Goal: Task Accomplishment & Management: Complete application form

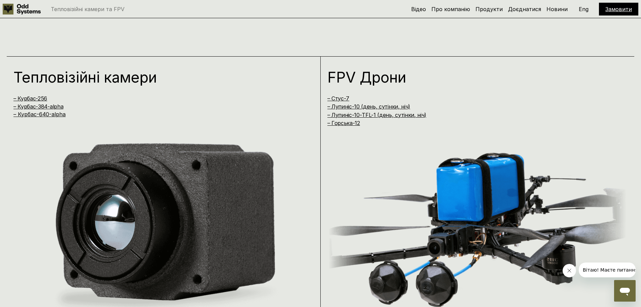
scroll to position [583, 0]
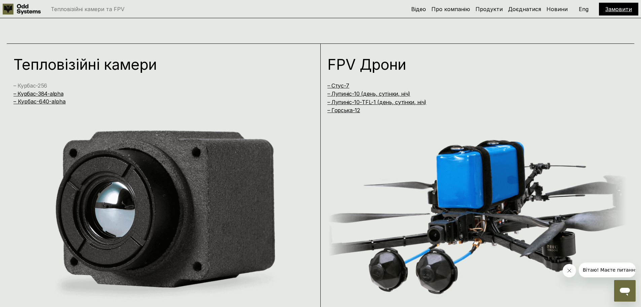
click at [38, 86] on link "– Курбас-256" at bounding box center [30, 85] width 34 height 7
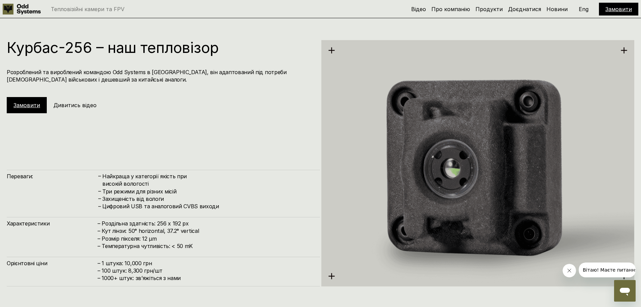
scroll to position [920, 0]
click at [22, 106] on link "Замовити" at bounding box center [26, 105] width 27 height 7
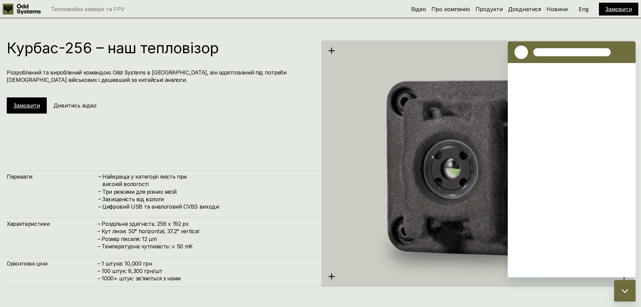
scroll to position [0, 0]
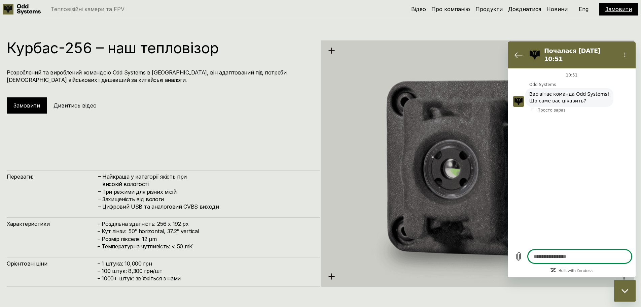
type textarea "*"
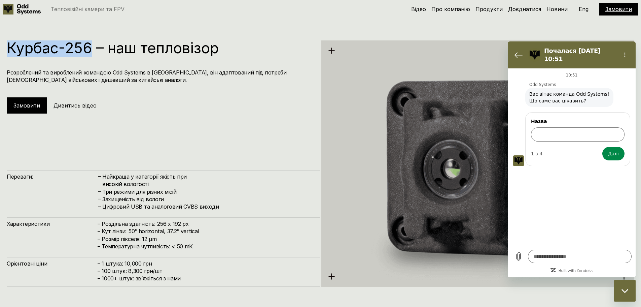
drag, startPoint x: 8, startPoint y: 48, endPoint x: 92, endPoint y: 54, distance: 84.0
click at [92, 53] on h1 "Курбас-256 – наш тепловізор" at bounding box center [160, 47] width 307 height 15
copy h1 "Курбас-256"
click at [548, 134] on input "Назва" at bounding box center [578, 134] width 94 height 14
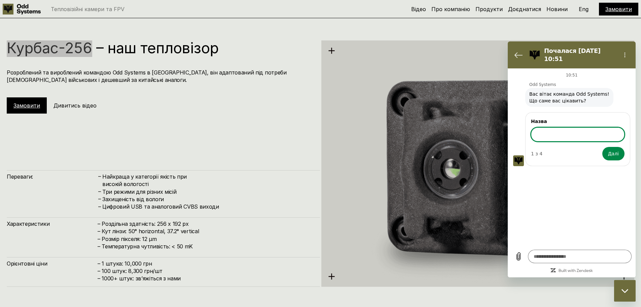
paste input "**********"
type input "**********"
click at [613, 149] on span "Далі" at bounding box center [613, 153] width 11 height 8
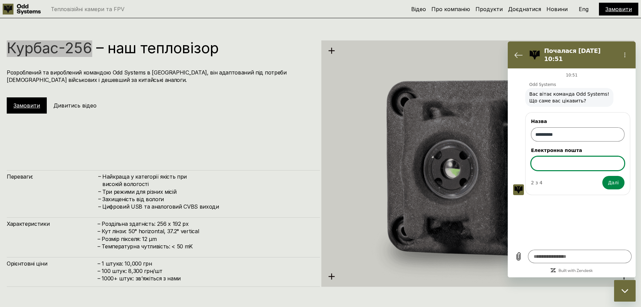
type textarea "*"
paste input "**********"
type input "**********"
click at [535, 206] on div "**********" at bounding box center [572, 156] width 128 height 177
click at [608, 176] on button "Далі" at bounding box center [613, 182] width 22 height 13
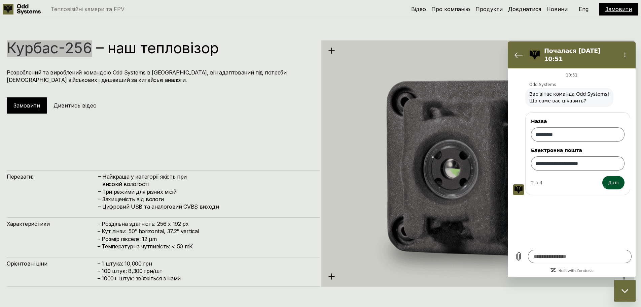
type textarea "*"
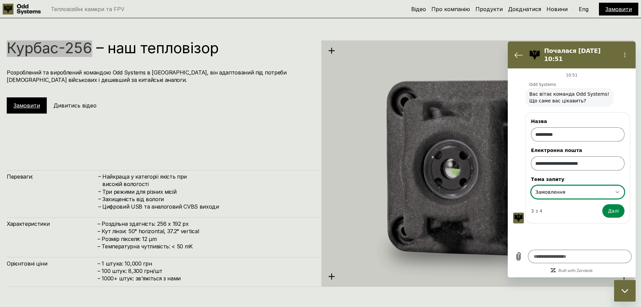
click at [577, 188] on div "**********" at bounding box center [574, 192] width 78 height 12
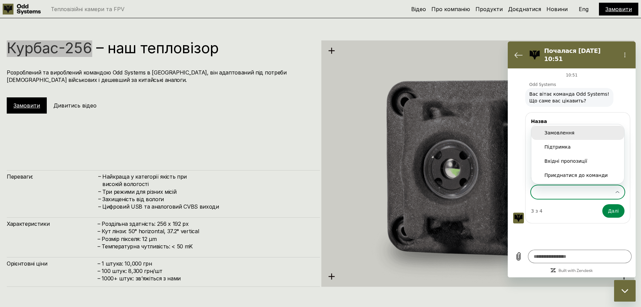
click at [568, 129] on div "Замовлення" at bounding box center [577, 132] width 67 height 7
type input "**********"
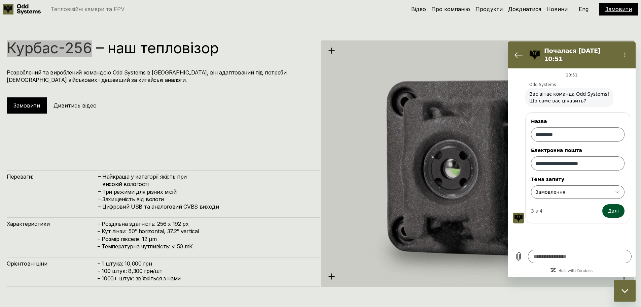
click at [613, 207] on span "Далі" at bounding box center [613, 211] width 11 height 8
type textarea "*"
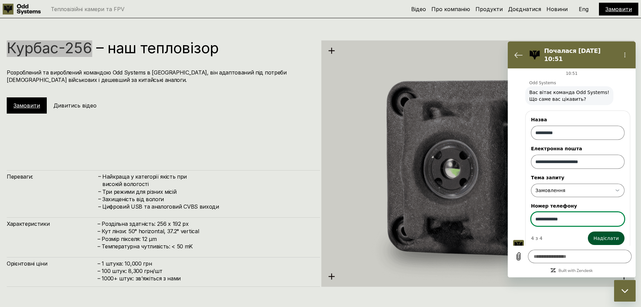
type input "**********"
click at [604, 234] on span "Надіслати" at bounding box center [606, 238] width 25 height 8
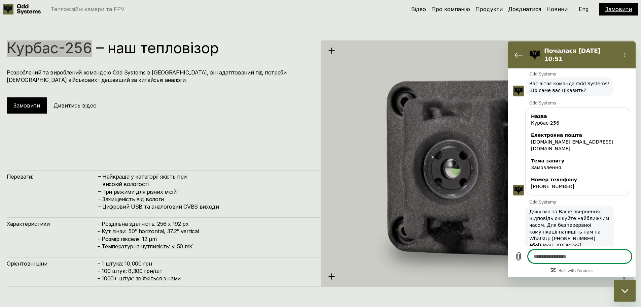
scroll to position [12, 0]
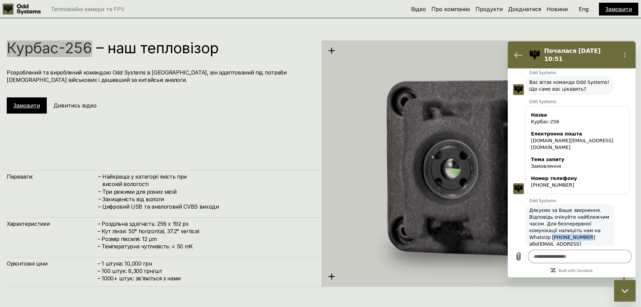
drag, startPoint x: 550, startPoint y: 225, endPoint x: 584, endPoint y: 225, distance: 33.7
click at [584, 225] on span "Дякуємо за Ваше звернення. Відповідь очікуйте найближчим часом. Для безперервно…" at bounding box center [569, 230] width 81 height 47
copy span "[PHONE_NUMBER]"
click at [51, 50] on h1 "Курбас-256 – наш тепловізор" at bounding box center [160, 47] width 307 height 15
drag, startPoint x: 8, startPoint y: 48, endPoint x: 94, endPoint y: 50, distance: 86.2
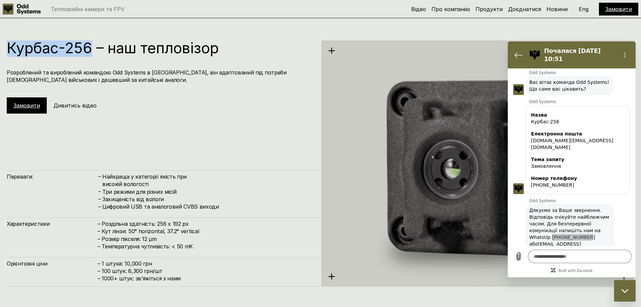
click at [94, 50] on h1 "Курбас-256 – наш тепловізор" at bounding box center [160, 47] width 307 height 15
copy h1 "Курбас-256"
click at [73, 143] on div "Курбас-256 – наш тепловізор Розроблений та вироблений командою Odd Systems в [G…" at bounding box center [163, 163] width 313 height 246
click at [595, 207] on span "Дякуємо за Ваше звернення. Відповідь очікуйте найближчим часом. Для безперервно…" at bounding box center [569, 230] width 81 height 47
type textarea "*"
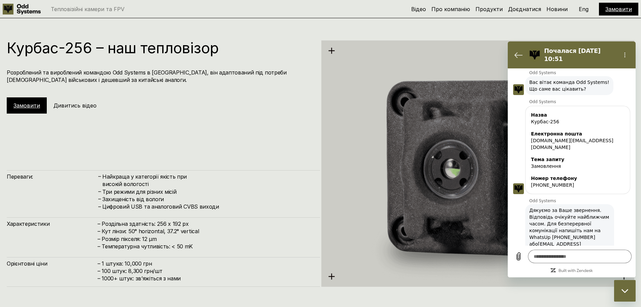
click at [192, 152] on div "Курбас-256 – наш тепловізор Розроблений та вироблений командою Odd Systems в [G…" at bounding box center [163, 163] width 313 height 246
drag, startPoint x: 112, startPoint y: 266, endPoint x: 147, endPoint y: 265, distance: 34.4
click at [147, 265] on h4 "– 1 штука: 10,000 грн – 100 штук: 8,300 грн/шт – ⁠1000+ штук: звʼяжіться з нами" at bounding box center [206, 270] width 216 height 23
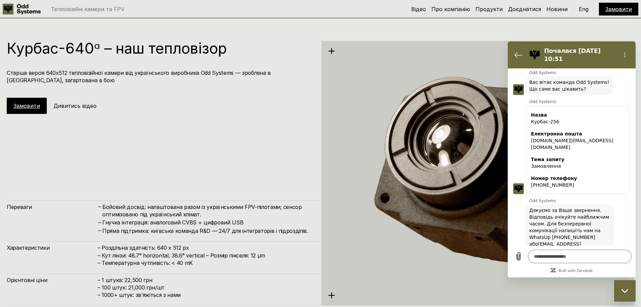
scroll to position [1503, 0]
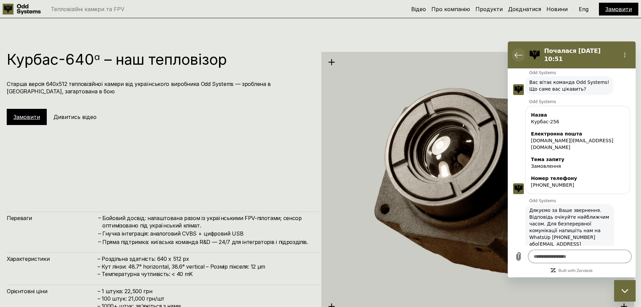
click at [522, 51] on icon "Повернутися до списку розмов" at bounding box center [519, 55] width 8 height 8
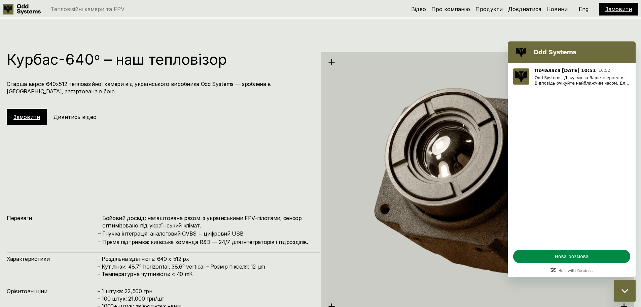
click at [250, 52] on h1 "Курбас-640ᵅ – наш тепловізор" at bounding box center [160, 59] width 307 height 15
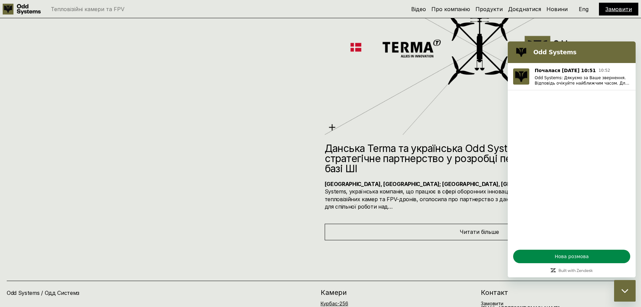
scroll to position [3533, 0]
click at [625, 289] on icon "Закрити вікно обміну повідомленнями" at bounding box center [625, 290] width 7 height 4
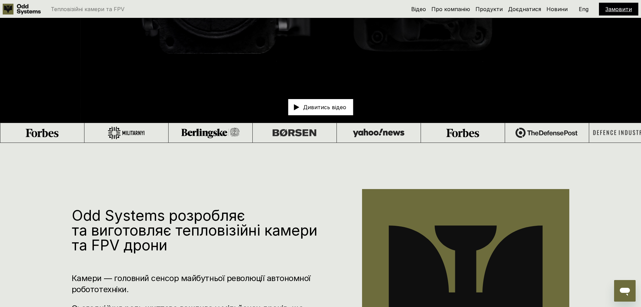
scroll to position [0, 0]
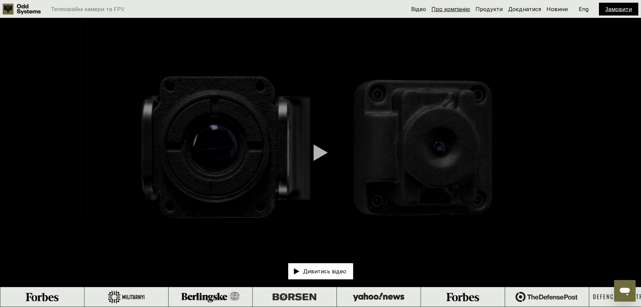
click at [437, 6] on link "Про компанію" at bounding box center [450, 9] width 39 height 7
